Goal: Task Accomplishment & Management: Manage account settings

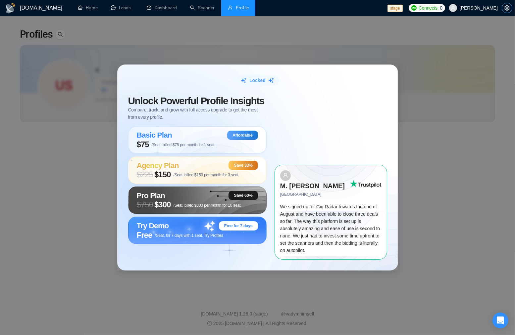
click at [504, 9] on icon "setting" at bounding box center [506, 7] width 5 height 5
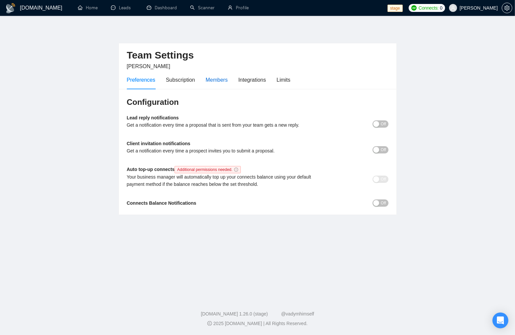
click at [216, 83] on div "Members" at bounding box center [216, 80] width 22 height 8
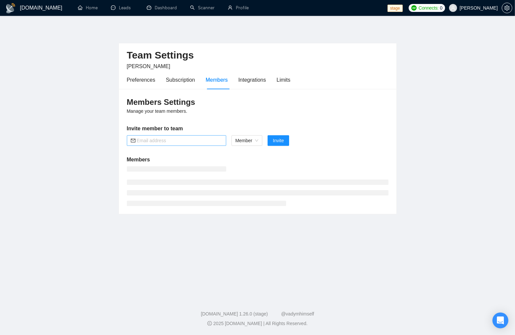
click at [174, 143] on input "text" at bounding box center [179, 140] width 85 height 7
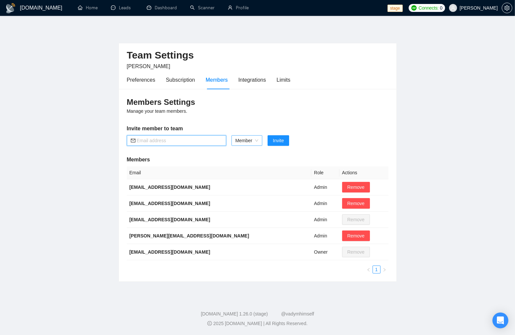
paste input "[EMAIL_ADDRESS][DOMAIN_NAME]"
type input "[EMAIL_ADDRESS][DOMAIN_NAME]"
click at [280, 140] on span "Invite" at bounding box center [278, 140] width 11 height 7
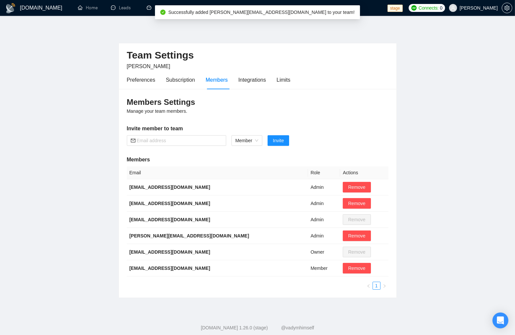
click at [78, 146] on main "Team Settings [PERSON_NAME] Preferences Subscription Members Integrations Limit…" at bounding box center [257, 162] width 493 height 272
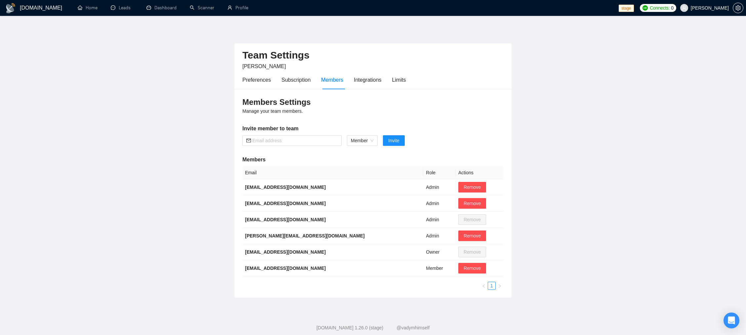
click at [130, 52] on main "Team Settings [PERSON_NAME] Preferences Subscription Members Integrations Limit…" at bounding box center [373, 162] width 725 height 272
click at [514, 44] on span "[EMAIL_ADDRESS][DOMAIN_NAME]" at bounding box center [691, 46] width 78 height 7
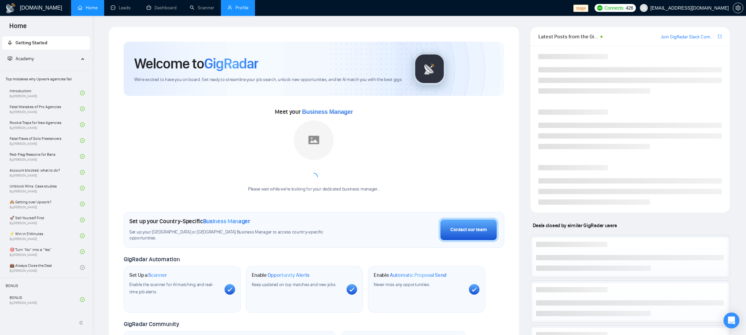
click at [247, 10] on link "Profile" at bounding box center [238, 8] width 21 height 6
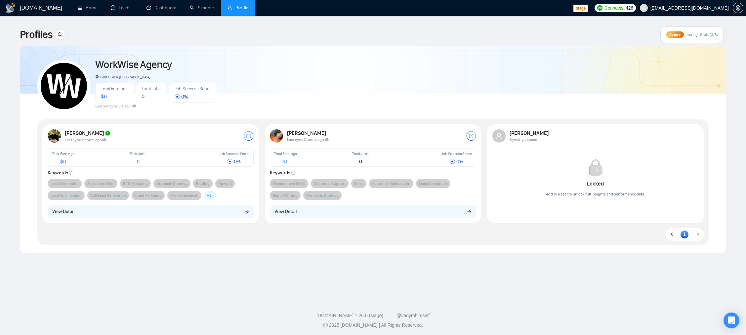
click at [514, 26] on div "[DOMAIN_NAME] Home Leads Dashboard Scanner Profile stage Connects: 426 [EMAIL_A…" at bounding box center [373, 168] width 746 height 337
click at [179, 181] on span "Outreach Strategy" at bounding box center [172, 183] width 31 height 7
click at [188, 179] on span "Outreach Strategy" at bounding box center [172, 183] width 37 height 9
click at [135, 105] on icon at bounding box center [134, 106] width 4 height 4
click at [159, 129] on div "[PERSON_NAME] Last sync 2 hours ago Total Earnings $ 0 Total Jobs 0 Job Success…" at bounding box center [151, 173] width 214 height 96
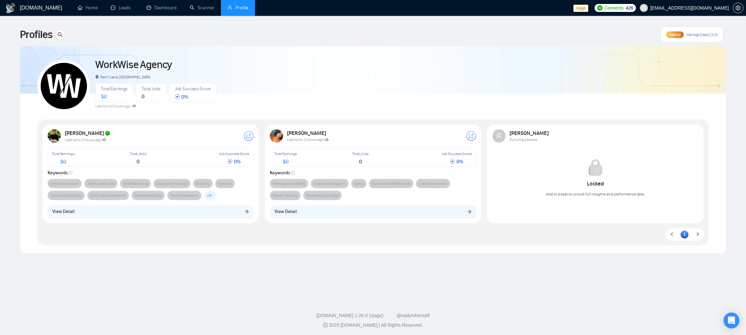
click at [224, 200] on div "[PERSON_NAME] Last sync 2 hours ago Total Earnings $ 0 Total Jobs 0 Job Success…" at bounding box center [151, 173] width 214 height 96
click at [215, 148] on div "[PERSON_NAME] Last sync 2 hours ago Total Earnings $ 0 Total Jobs 0 Job Success…" at bounding box center [151, 173] width 214 height 96
click at [88, 165] on div "Total Earnings $ 0" at bounding box center [80, 158] width 59 height 16
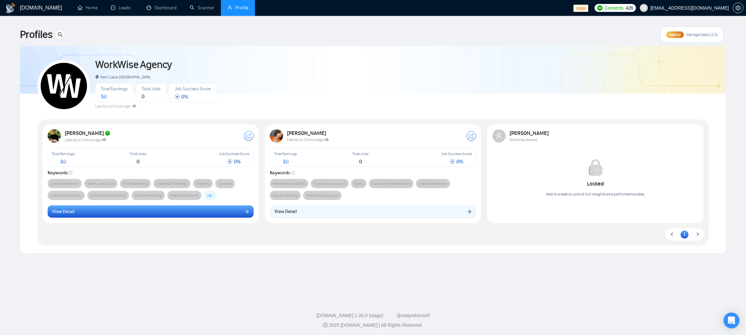
drag, startPoint x: 101, startPoint y: 201, endPoint x: 96, endPoint y: 207, distance: 7.8
click at [101, 201] on div "[PERSON_NAME] Last sync 2 hours ago Total Earnings $ 0 Total Jobs 0 Job Success…" at bounding box center [151, 173] width 214 height 96
click at [96, 207] on button "View Detail" at bounding box center [151, 211] width 206 height 13
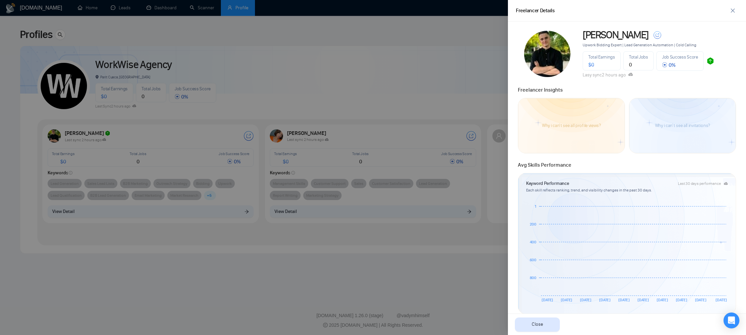
click at [514, 63] on img at bounding box center [711, 61] width 8 height 8
click at [474, 57] on div at bounding box center [373, 167] width 746 height 335
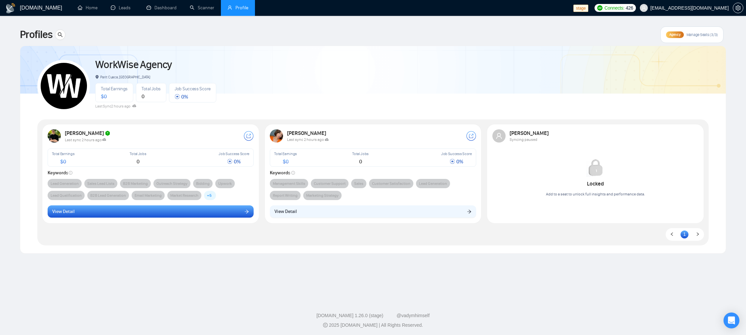
click at [225, 208] on button "View Detail" at bounding box center [151, 211] width 206 height 13
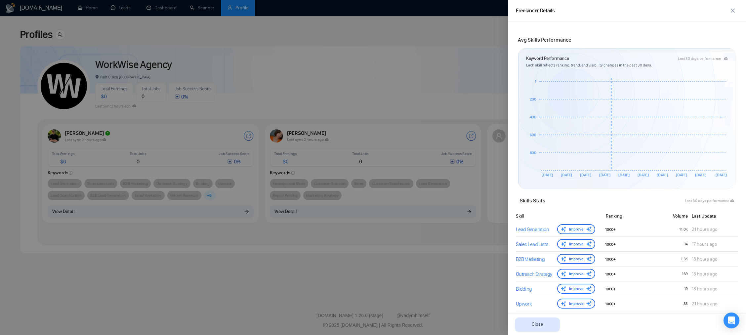
scroll to position [357, 0]
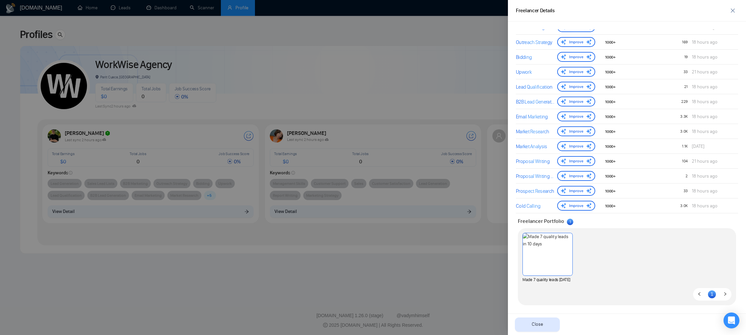
click at [388, 122] on div at bounding box center [373, 167] width 746 height 335
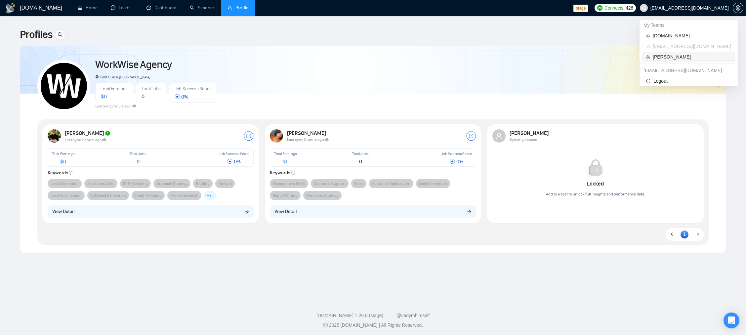
drag, startPoint x: 674, startPoint y: 55, endPoint x: 576, endPoint y: 83, distance: 101.7
click at [514, 55] on span "[PERSON_NAME]" at bounding box center [692, 56] width 78 height 7
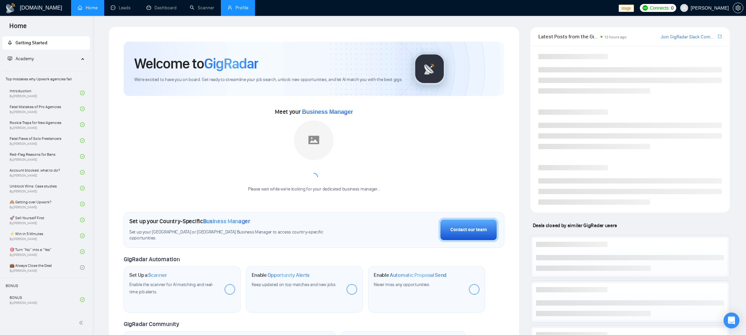
click at [244, 7] on link "Profile" at bounding box center [238, 8] width 21 height 6
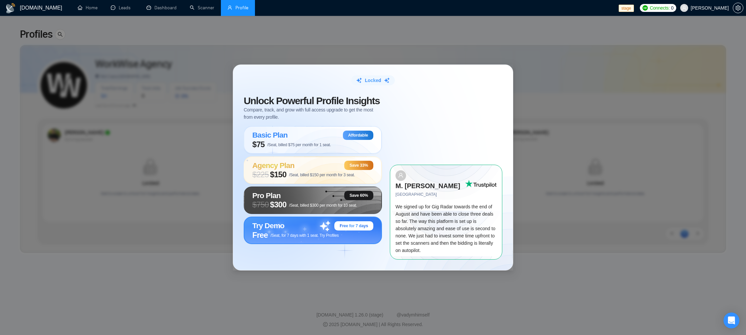
click at [295, 231] on div "Try Demo Free for 7 days" at bounding box center [312, 225] width 121 height 9
click at [153, 6] on link "Dashboard" at bounding box center [162, 8] width 30 height 6
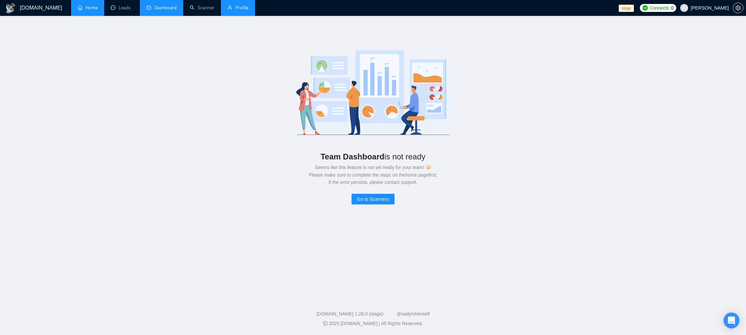
click at [98, 10] on link "Home" at bounding box center [88, 8] width 20 height 6
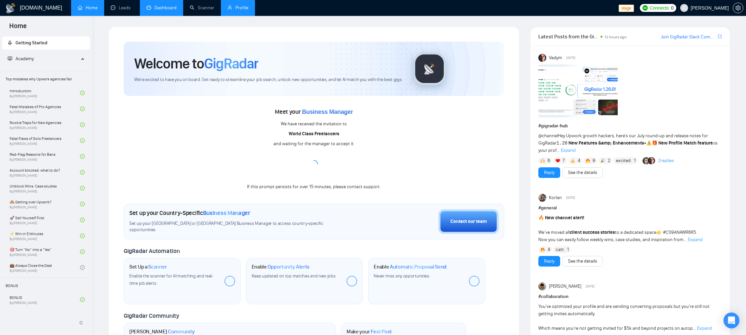
click at [241, 5] on link "Profile" at bounding box center [238, 8] width 21 height 6
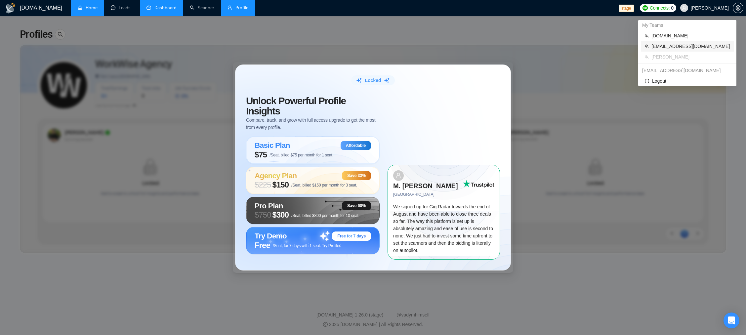
drag, startPoint x: 680, startPoint y: 46, endPoint x: 628, endPoint y: 62, distance: 53.9
click at [514, 46] on span "[EMAIL_ADDRESS][DOMAIN_NAME]" at bounding box center [691, 46] width 78 height 7
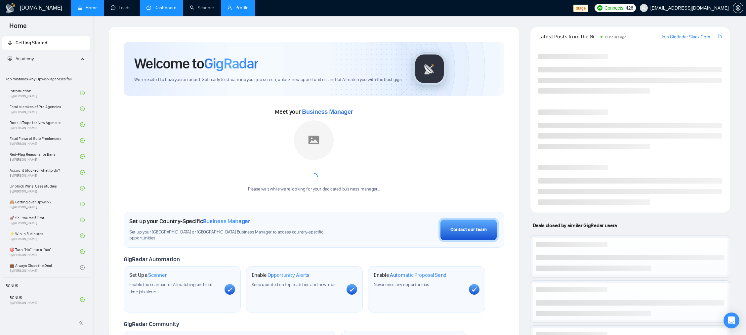
click at [241, 9] on link "Profile" at bounding box center [238, 8] width 21 height 6
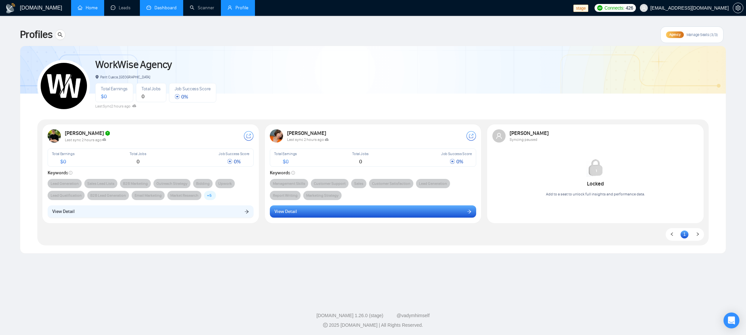
click at [338, 217] on button "View Detail" at bounding box center [373, 211] width 206 height 13
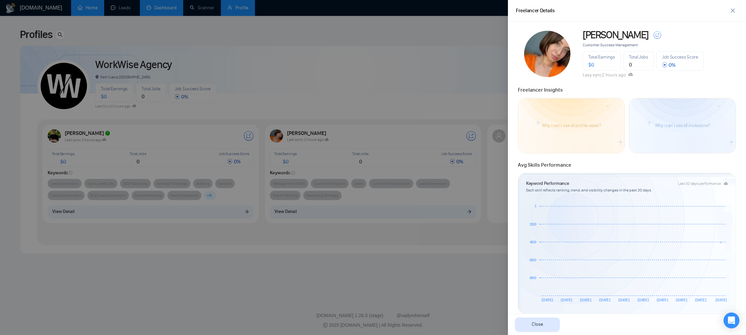
drag, startPoint x: 610, startPoint y: 84, endPoint x: 606, endPoint y: 71, distance: 13.8
click at [514, 83] on div "Freelancer Insights" at bounding box center [627, 88] width 222 height 12
click at [514, 41] on div "[PERSON_NAME] Customer Success Management Total Earnings $ 0 Total Jobs 0 Job S…" at bounding box center [660, 53] width 158 height 49
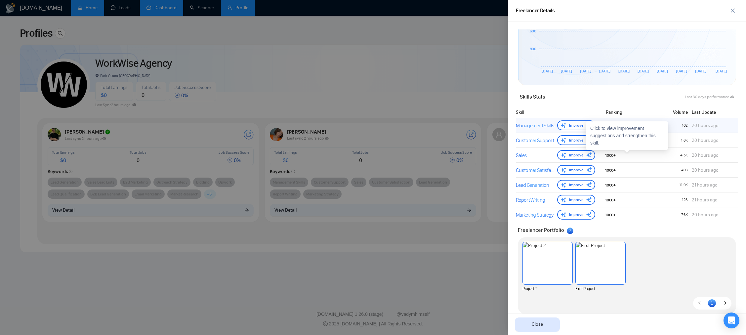
scroll to position [238, 0]
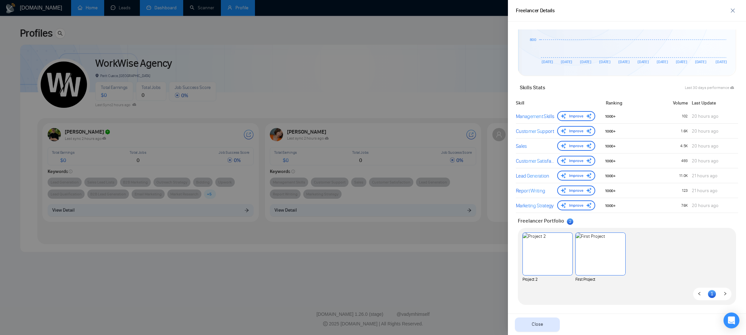
click at [514, 294] on ul "1" at bounding box center [713, 294] width 38 height 13
drag, startPoint x: 472, startPoint y: 207, endPoint x: 442, endPoint y: 206, distance: 29.5
click at [471, 208] on div at bounding box center [373, 167] width 746 height 335
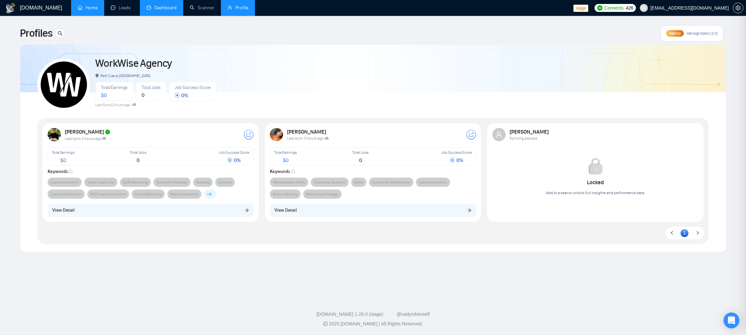
scroll to position [0, 0]
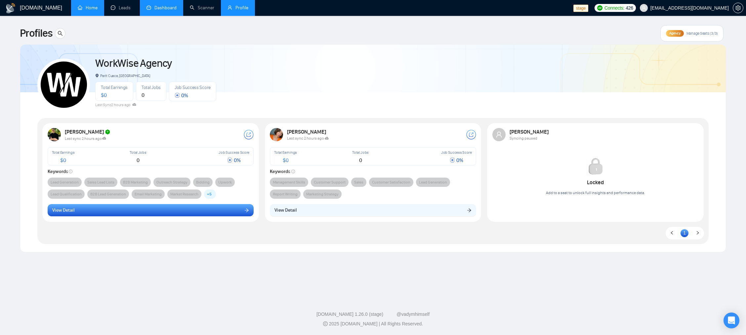
click at [179, 211] on button "View Detail" at bounding box center [151, 210] width 206 height 13
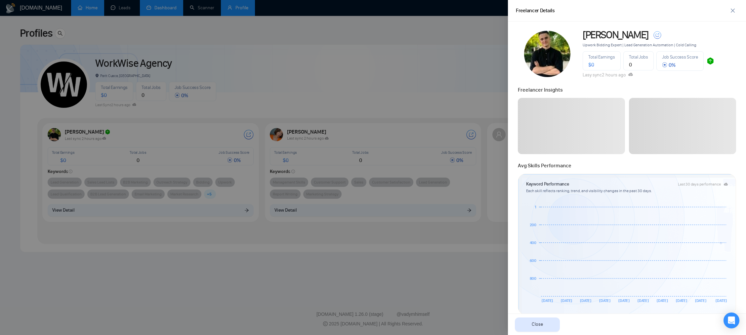
click at [443, 74] on div at bounding box center [373, 167] width 746 height 335
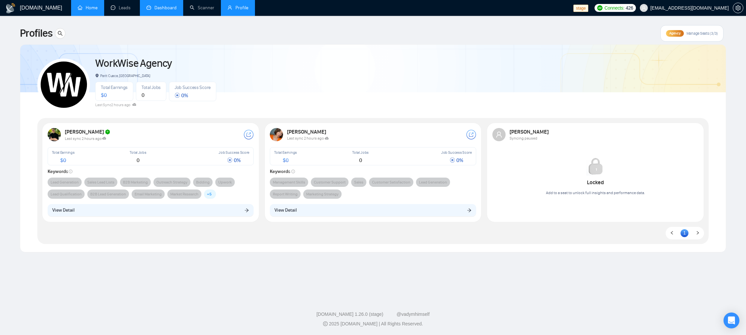
click at [349, 203] on div "[PERSON_NAME] Last sync 2 hours ago Total Earnings $ 0 Total Jobs 0 Job Success…" at bounding box center [373, 172] width 214 height 96
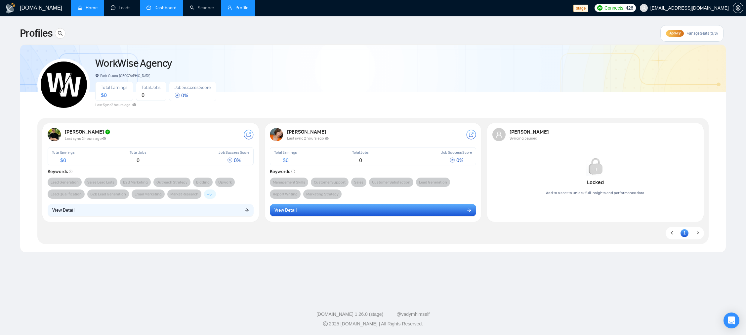
click at [347, 207] on button "View Detail" at bounding box center [373, 210] width 206 height 13
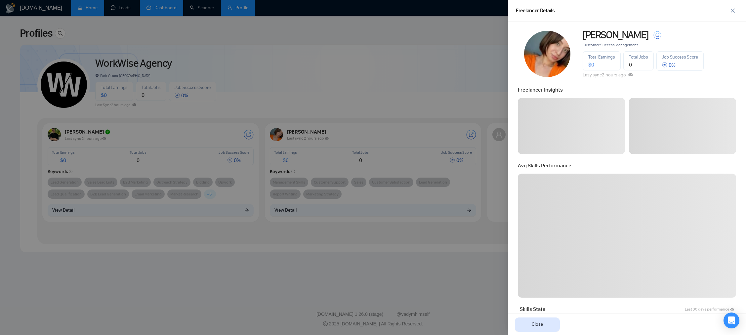
click at [401, 91] on div at bounding box center [373, 167] width 746 height 335
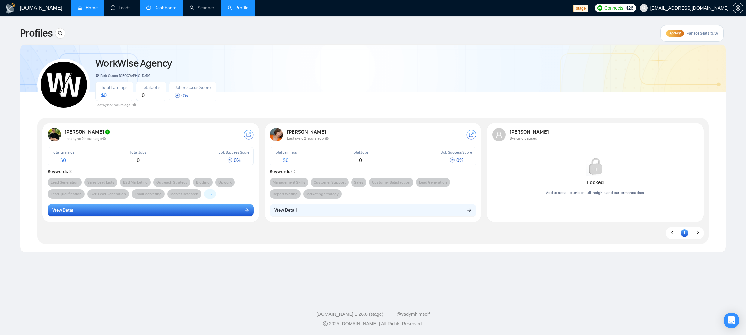
click at [104, 210] on button "View Detail" at bounding box center [151, 210] width 206 height 13
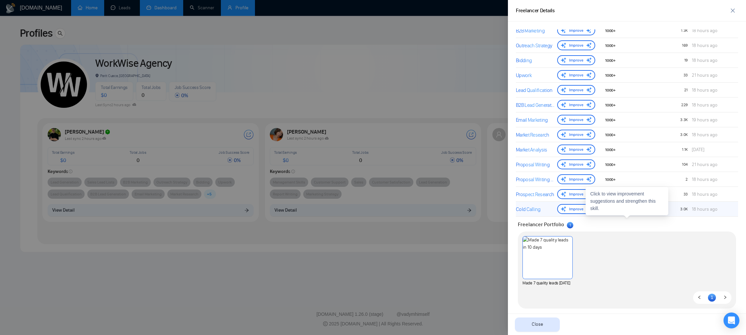
scroll to position [355, 0]
click at [514, 204] on div "Improve" at bounding box center [575, 208] width 41 height 10
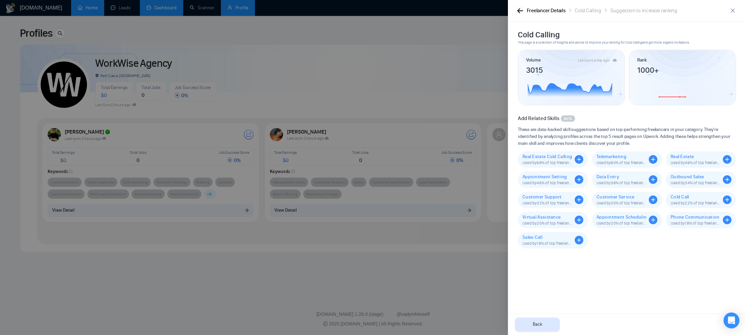
click at [514, 10] on button "button" at bounding box center [520, 10] width 8 height 7
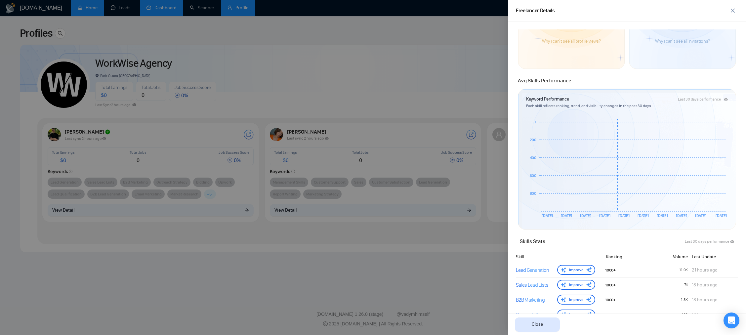
scroll to position [155, 0]
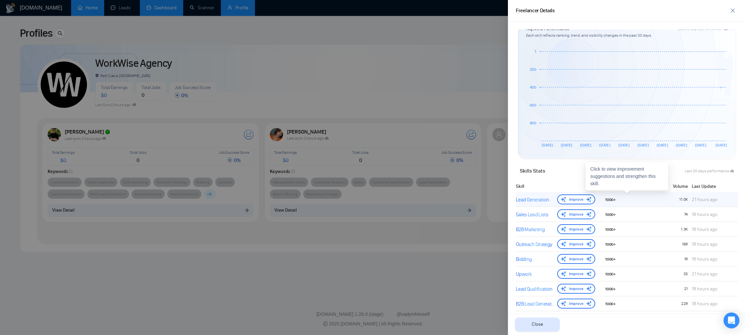
click at [514, 196] on div at bounding box center [636, 199] width 37 height 7
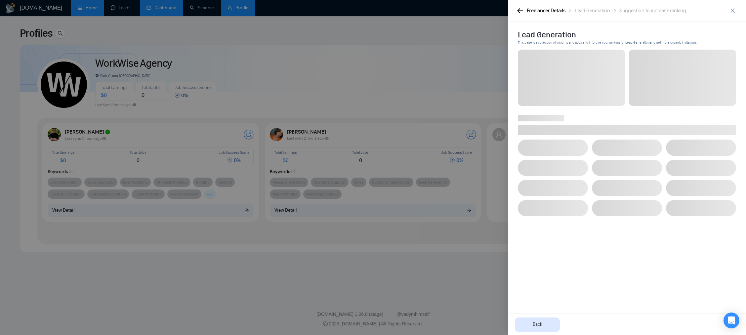
scroll to position [0, 0]
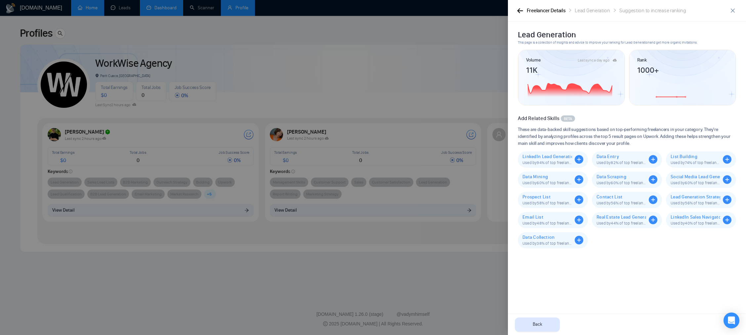
click at [512, 8] on div "Freelancer Details Lead Generation Suggestion to increase ranking" at bounding box center [627, 11] width 238 height 22
click at [514, 9] on icon "button" at bounding box center [521, 10] width 6 height 5
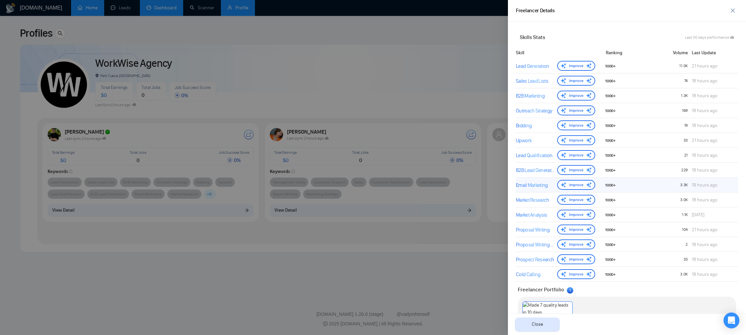
scroll to position [289, 0]
click at [514, 110] on div "169" at bounding box center [673, 111] width 37 height 6
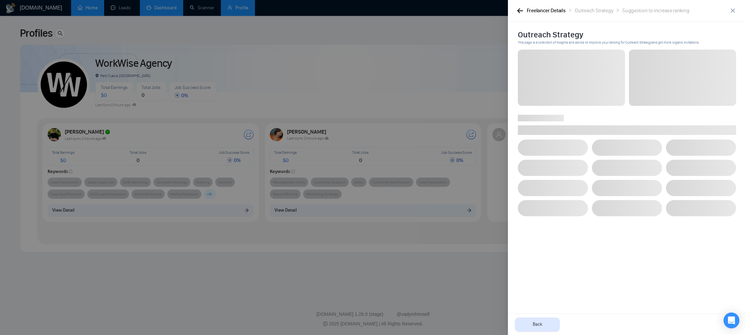
scroll to position [0, 0]
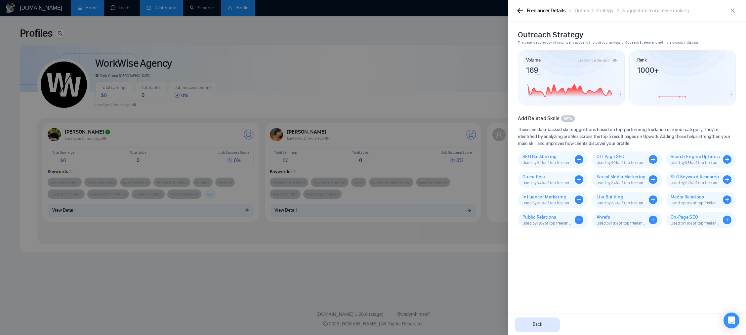
click at [514, 13] on div "Outreach Strategy" at bounding box center [594, 11] width 38 height 8
click at [512, 10] on div "Freelancer Details Outreach Strategy Suggestion to increase ranking" at bounding box center [627, 11] width 238 height 22
drag, startPoint x: 516, startPoint y: 9, endPoint x: 520, endPoint y: 11, distance: 4.4
click at [514, 9] on div "Freelancer Details Outreach Strategy Suggestion to increase ranking" at bounding box center [627, 11] width 238 height 22
click at [514, 329] on button "Back" at bounding box center [537, 325] width 45 height 14
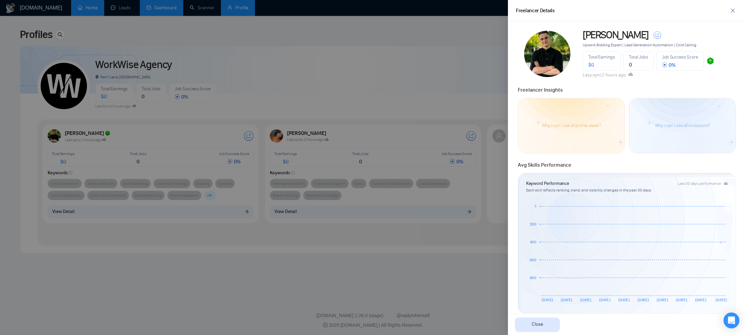
click at [457, 170] on div at bounding box center [373, 167] width 746 height 335
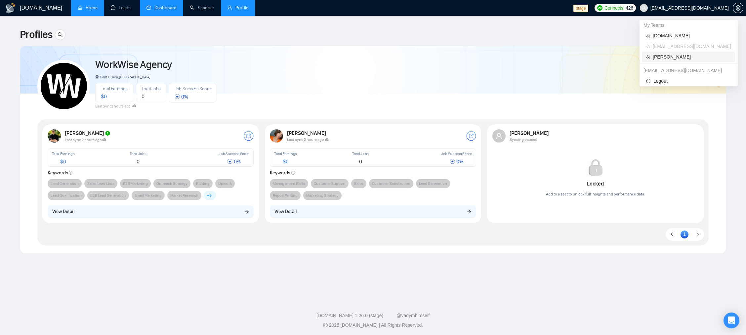
click at [514, 58] on span "[PERSON_NAME]" at bounding box center [692, 56] width 78 height 7
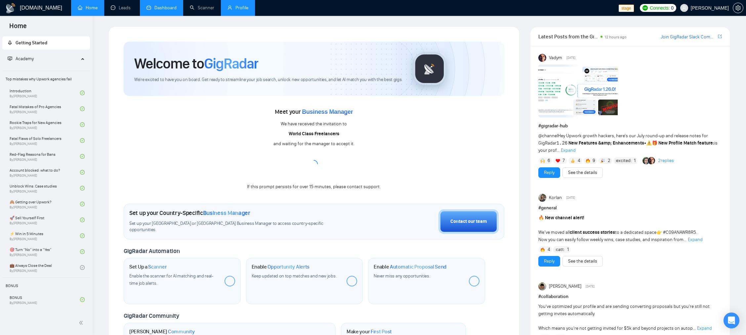
click at [235, 16] on li "Profile" at bounding box center [238, 8] width 34 height 16
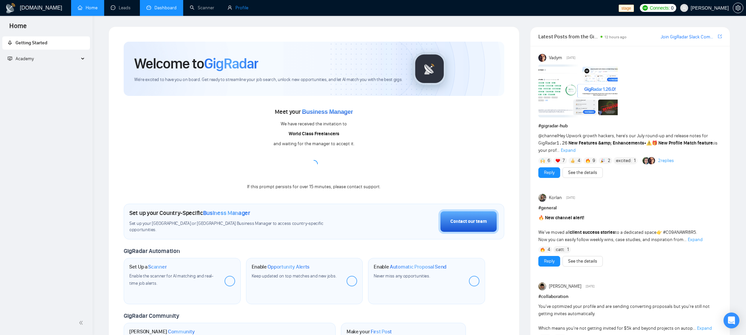
click at [248, 11] on link "Profile" at bounding box center [238, 8] width 21 height 6
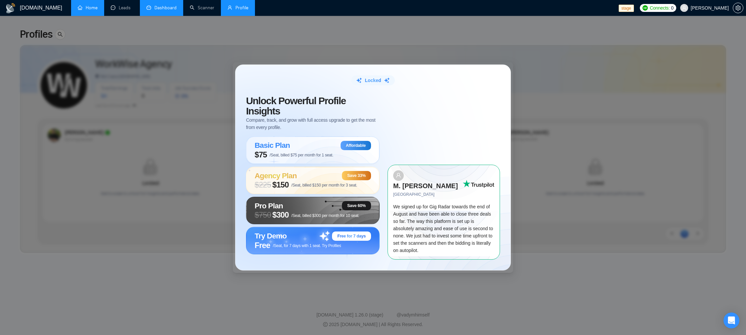
click at [318, 54] on div "Locked Unlock Powerful Profile Insights Compare, track, and grow with full acce…" at bounding box center [373, 167] width 746 height 335
click at [514, 53] on div "Locked Unlock Powerful Profile Insights Compare, track, and grow with full acce…" at bounding box center [373, 167] width 746 height 335
drag, startPoint x: 69, startPoint y: 30, endPoint x: 56, endPoint y: 37, distance: 14.8
click at [67, 32] on div "Locked Unlock Powerful Profile Insights Compare, track, and grow with full acce…" at bounding box center [373, 167] width 746 height 335
click at [56, 37] on div "Locked Unlock Powerful Profile Insights Compare, track, and grow with full acce…" at bounding box center [373, 167] width 746 height 335
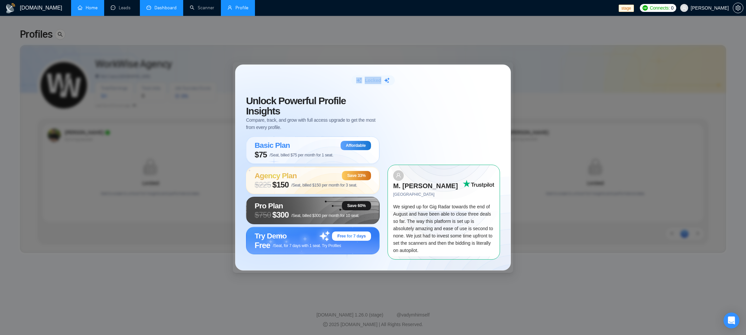
click at [56, 37] on div "Locked Unlock Powerful Profile Insights Compare, track, and grow with full acce…" at bounding box center [373, 167] width 746 height 335
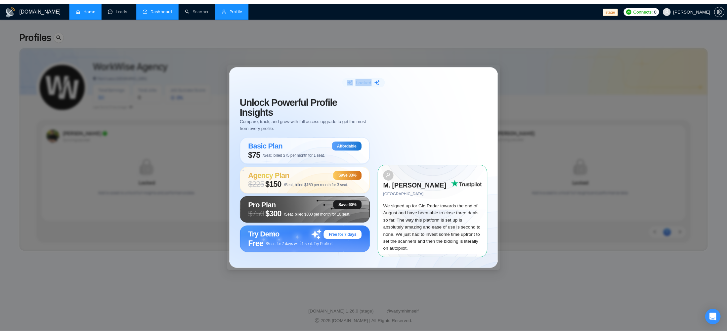
scroll to position [1, 0]
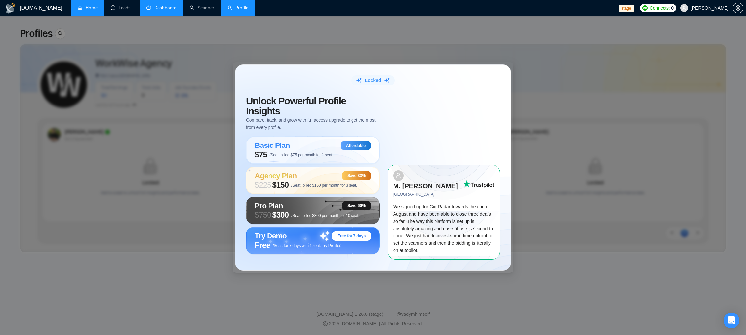
click at [170, 69] on div "Locked Unlock Powerful Profile Insights Compare, track, and grow with full acce…" at bounding box center [373, 167] width 746 height 335
click at [276, 60] on div "Locked Unlock Powerful Profile Insights Compare, track, and grow with full acce…" at bounding box center [373, 167] width 746 height 335
